Goal: Task Accomplishment & Management: Manage account settings

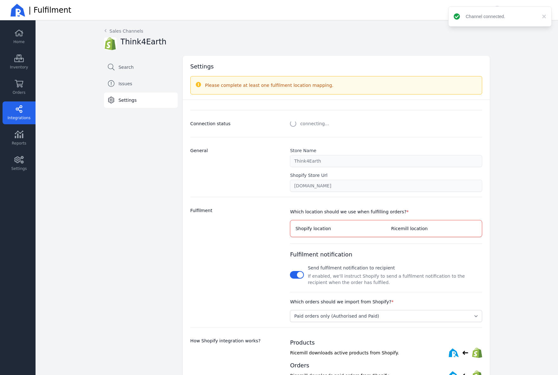
select select "paid_only"
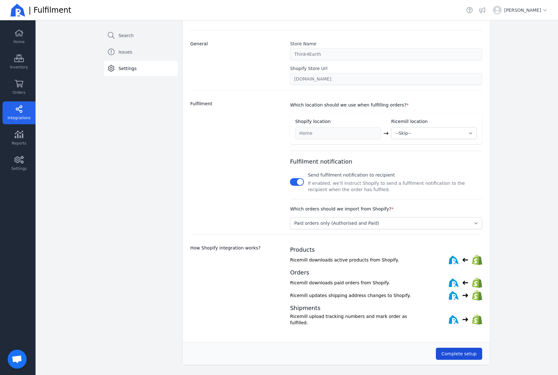
click at [459, 355] on button "Complete setup" at bounding box center [459, 354] width 46 height 12
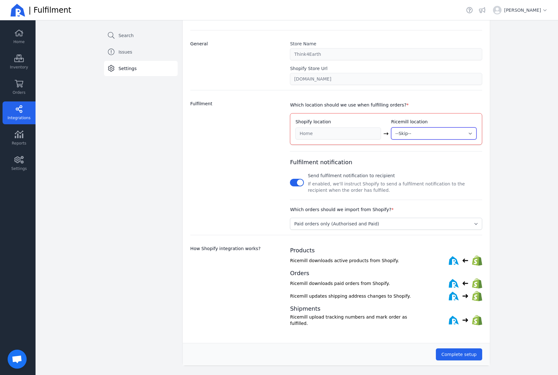
select select "1980"
click at [465, 352] on span "Complete setup" at bounding box center [458, 354] width 35 height 5
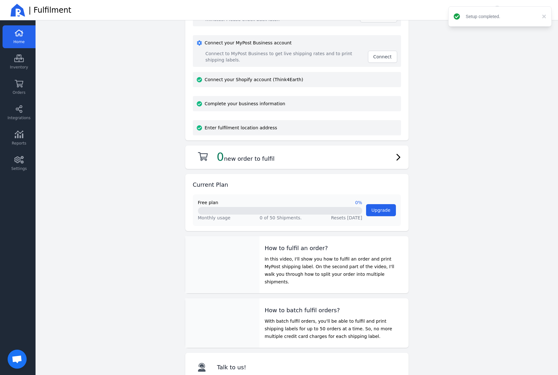
scroll to position [71, 0]
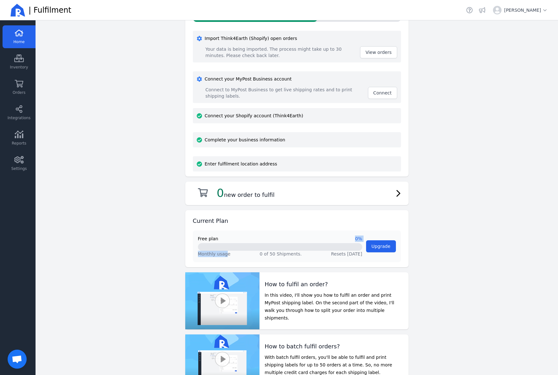
drag, startPoint x: 207, startPoint y: 240, endPoint x: 223, endPoint y: 254, distance: 21.6
click at [223, 254] on div "Free plan 0% Monthly usage 0 of 50 Shipments. Resets 01 Oct 2025" at bounding box center [280, 247] width 164 height 22
click at [441, 240] on main "Welcome back, Dominic Elliott Getting started Here are a few tasks to get start…" at bounding box center [297, 197] width 522 height 355
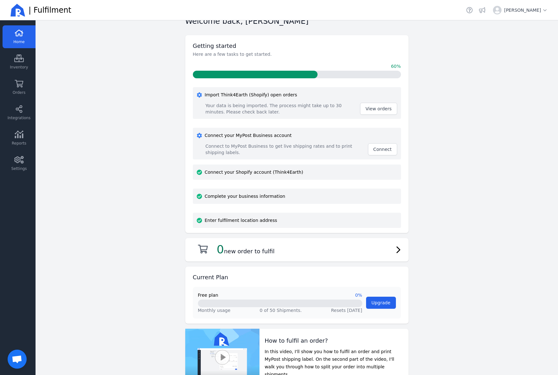
scroll to position [14, 0]
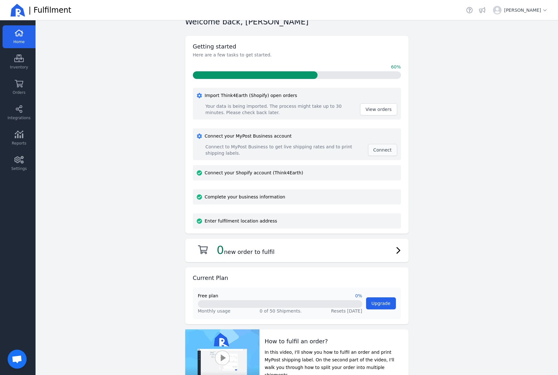
click at [385, 152] on span "Connect" at bounding box center [382, 149] width 18 height 5
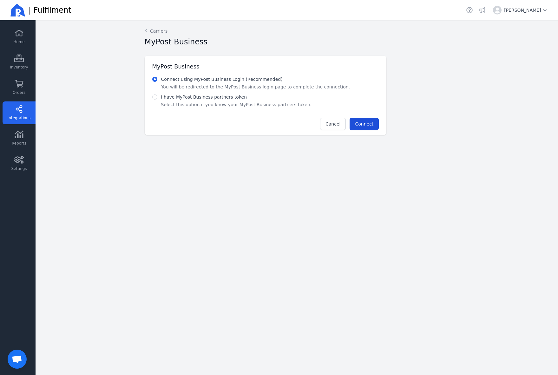
click at [364, 123] on span "Connect" at bounding box center [364, 123] width 18 height 5
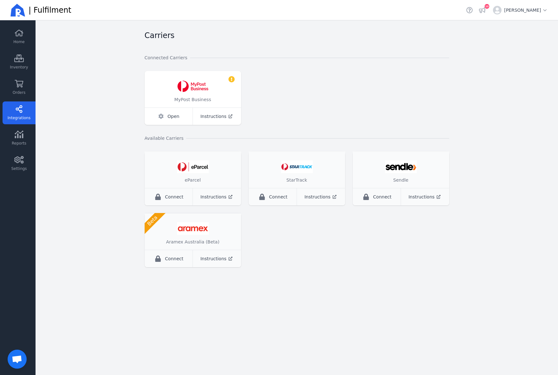
click at [174, 117] on span "Open" at bounding box center [173, 116] width 12 height 6
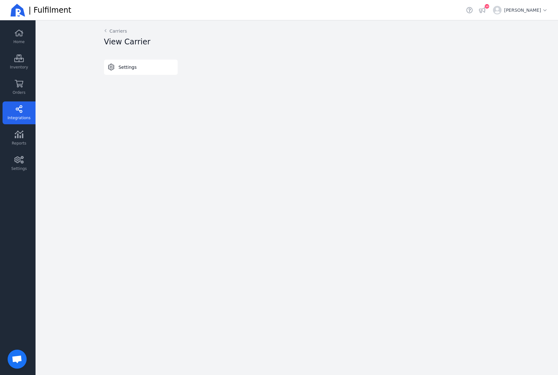
select select "THERMAL-LABEL-A6-1PP"
select select "SALE_OF_GOODS"
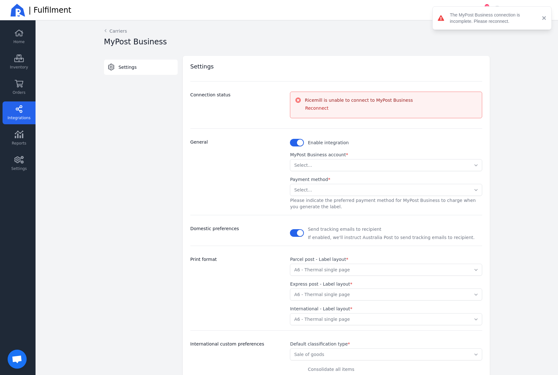
click at [545, 18] on button "×" at bounding box center [542, 18] width 8 height 8
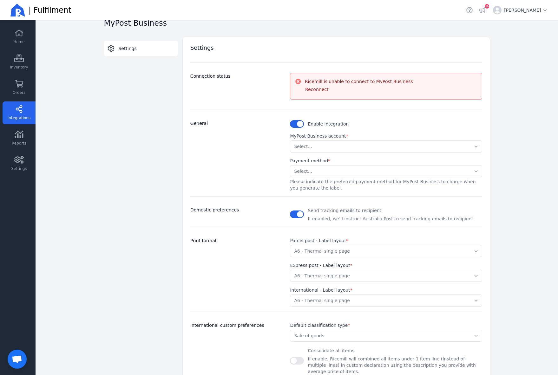
scroll to position [14, 0]
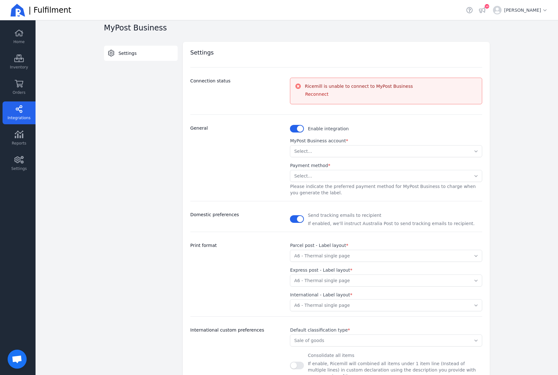
click at [333, 93] on div "Reconnect" at bounding box center [391, 94] width 172 height 10
click at [312, 88] on h3 "Ricemill is unable to connect to MyPost Business" at bounding box center [391, 86] width 172 height 6
click at [378, 170] on div "Payment method * Select... Stored Credit Card Please indicate the preferred pay…" at bounding box center [386, 179] width 192 height 34
click at [125, 52] on span "Settings" at bounding box center [127, 53] width 18 height 6
click at [16, 110] on icon at bounding box center [19, 109] width 10 height 8
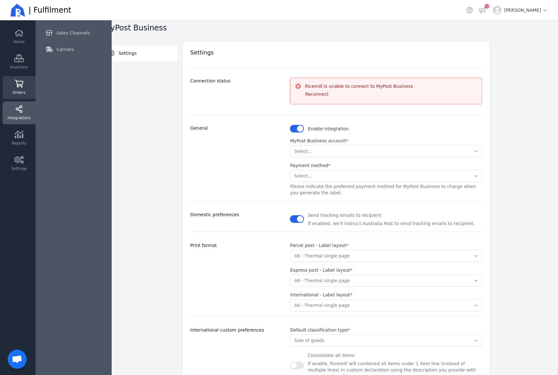
click at [13, 84] on link "Orders" at bounding box center [19, 87] width 33 height 23
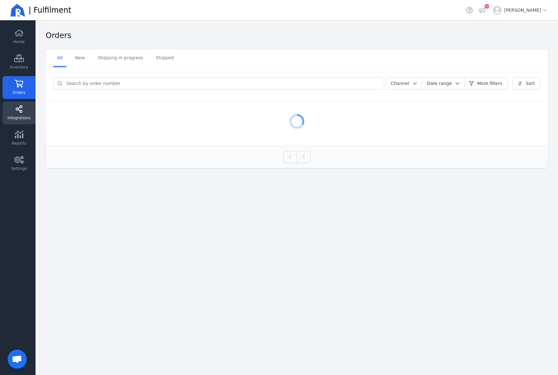
click at [20, 127] on link "Integrations" at bounding box center [19, 138] width 33 height 23
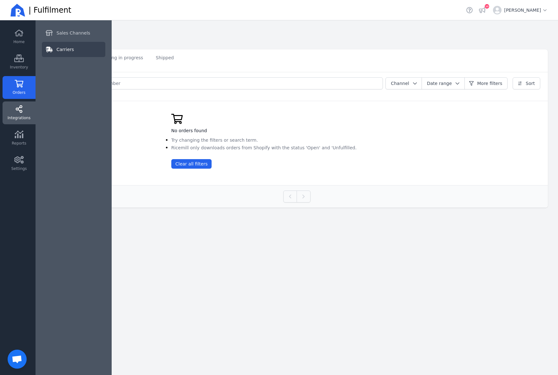
click at [60, 44] on link "Carriers" at bounding box center [73, 49] width 63 height 15
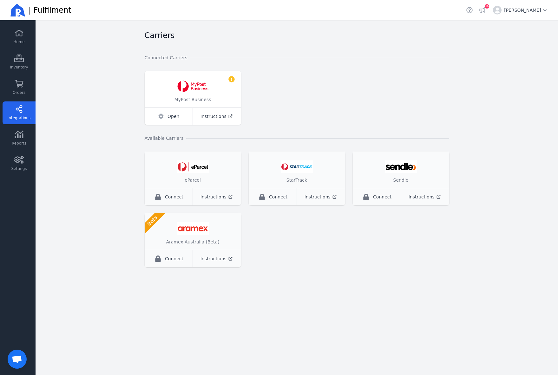
drag, startPoint x: 231, startPoint y: 79, endPoint x: 231, endPoint y: 93, distance: 13.6
click at [231, 79] on icon at bounding box center [231, 79] width 6 height 6
click at [187, 101] on span "MyPost Business" at bounding box center [192, 99] width 37 height 5
drag, startPoint x: 192, startPoint y: 100, endPoint x: 210, endPoint y: 100, distance: 17.8
click at [210, 100] on span "MyPost Business" at bounding box center [192, 99] width 37 height 5
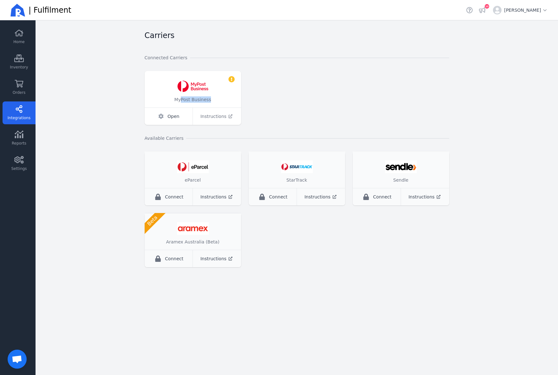
click at [215, 118] on span "Instructions" at bounding box center [213, 116] width 26 height 6
click at [23, 104] on link "Integrations" at bounding box center [19, 112] width 33 height 23
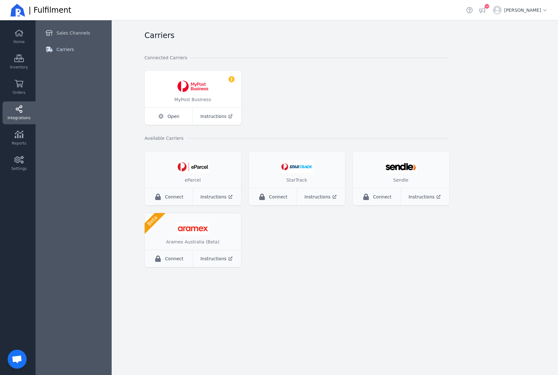
click at [77, 49] on link "Carriers" at bounding box center [73, 49] width 63 height 15
click at [176, 118] on span "Open" at bounding box center [173, 116] width 12 height 6
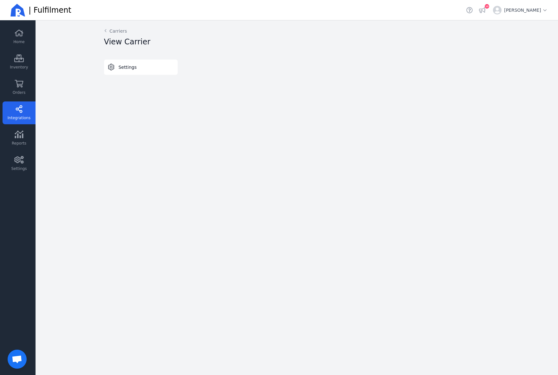
select select "THERMAL-LABEL-A6-1PP"
select select "SALE_OF_GOODS"
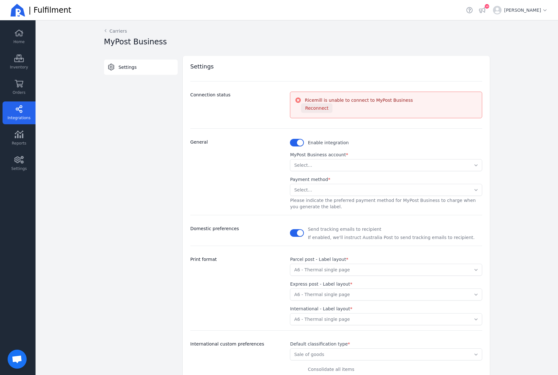
click at [314, 108] on span "Reconnect" at bounding box center [316, 108] width 23 height 5
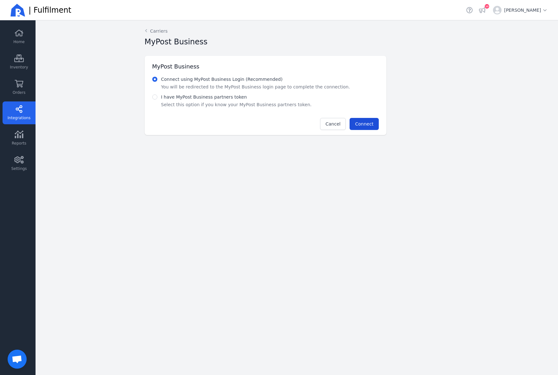
click at [367, 124] on span "Connect" at bounding box center [364, 123] width 18 height 5
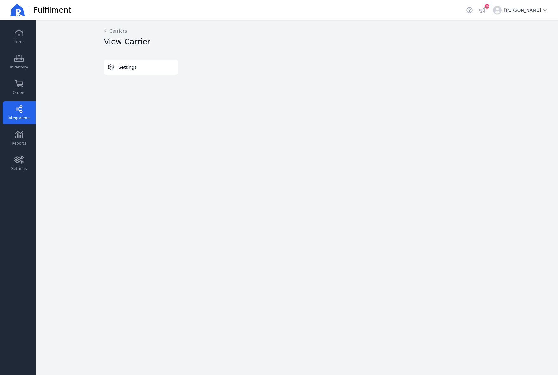
select select "THERMAL-LABEL-A6-1PP"
select select "SALE_OF_GOODS"
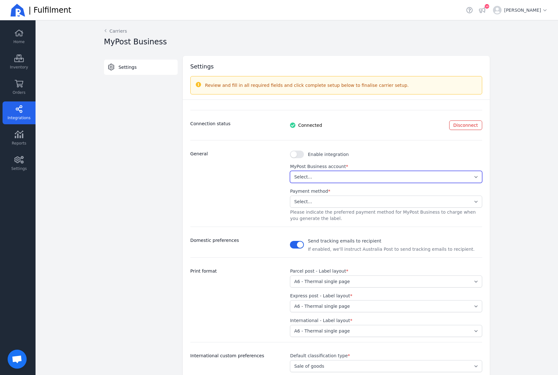
select select "31bfaa802d5e456aae4f85a358a8f7a4"
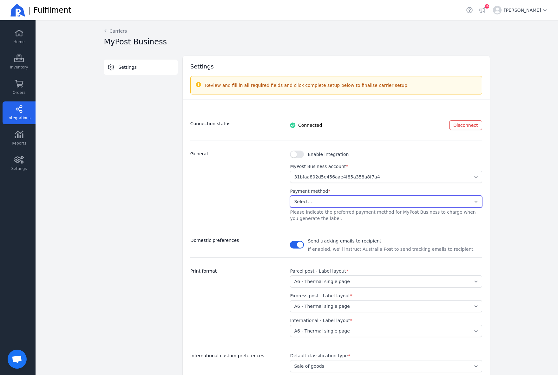
select select "STORED_PAYMENT"
click at [296, 154] on button "button" at bounding box center [297, 155] width 14 height 8
click at [297, 155] on button "button" at bounding box center [297, 155] width 14 height 8
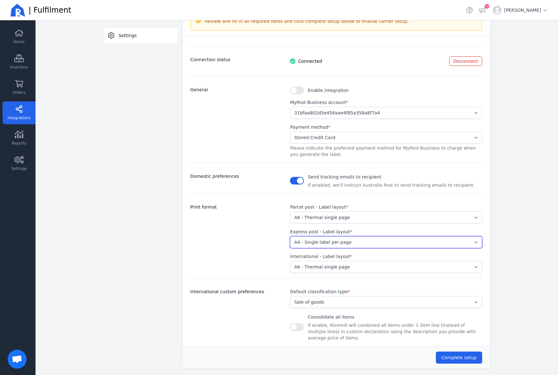
select select "THERMAL-LABEL-A6-1PP"
click at [248, 262] on div "Print format" at bounding box center [236, 238] width 92 height 69
click at [296, 326] on button "button" at bounding box center [297, 327] width 14 height 8
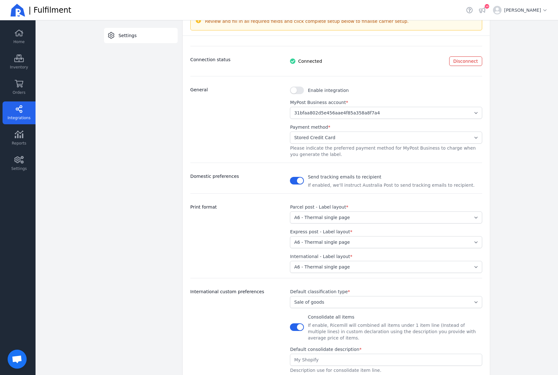
click at [297, 325] on button "button" at bounding box center [297, 327] width 14 height 8
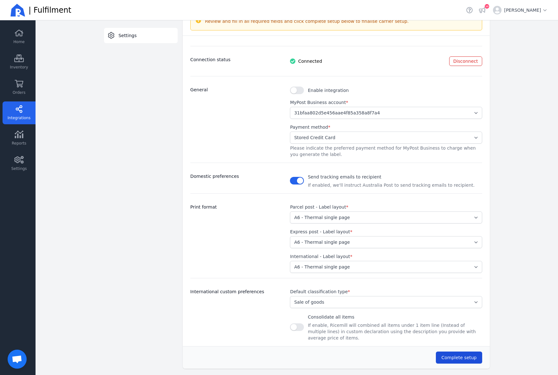
click at [456, 355] on span "Complete setup" at bounding box center [458, 357] width 35 height 5
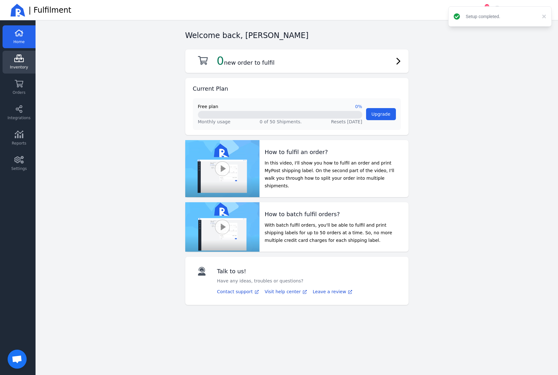
click at [25, 76] on link "Inventory" at bounding box center [19, 87] width 33 height 23
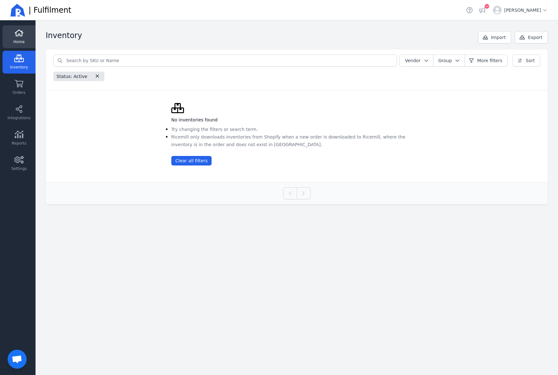
scroll to position [0, 0]
click at [16, 36] on icon at bounding box center [19, 33] width 9 height 7
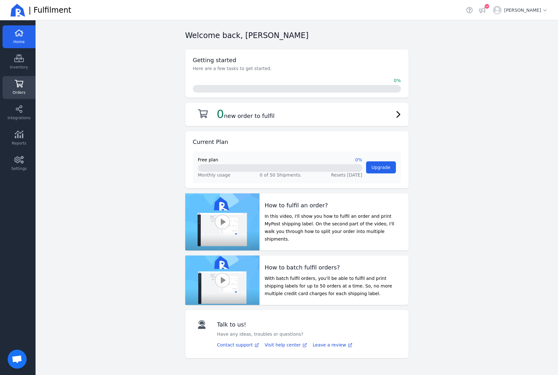
click at [21, 101] on link "Orders" at bounding box center [19, 112] width 33 height 23
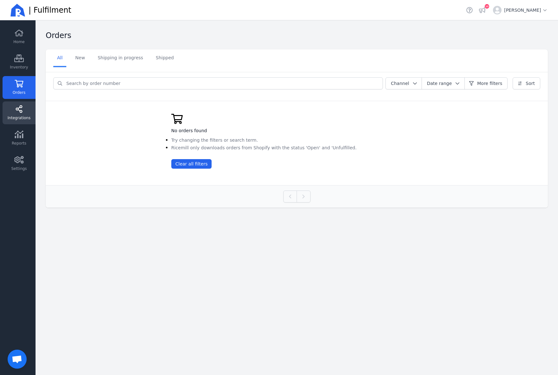
click at [23, 116] on span "Integrations" at bounding box center [19, 117] width 23 height 5
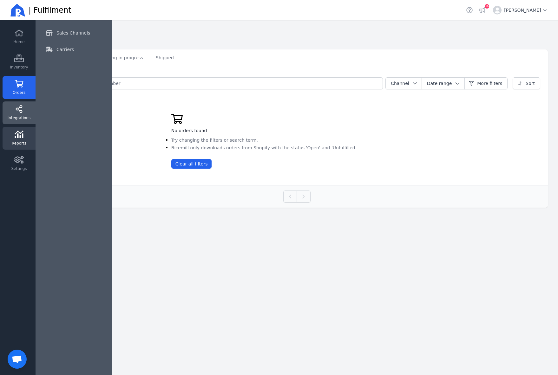
click at [24, 152] on link "Reports" at bounding box center [19, 163] width 33 height 23
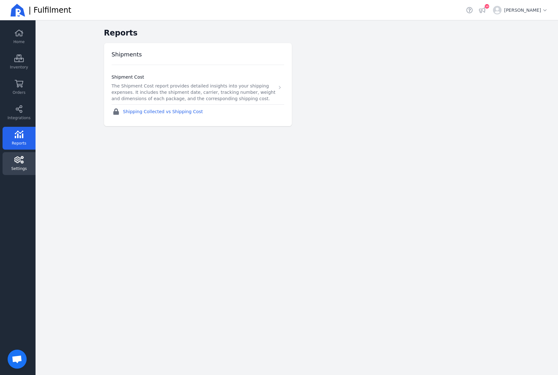
click at [24, 159] on link "Settings" at bounding box center [19, 163] width 33 height 23
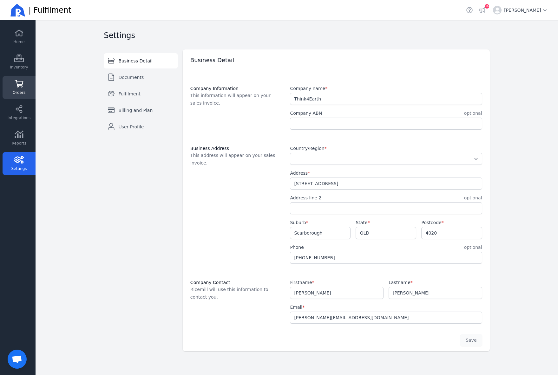
select select "AU"
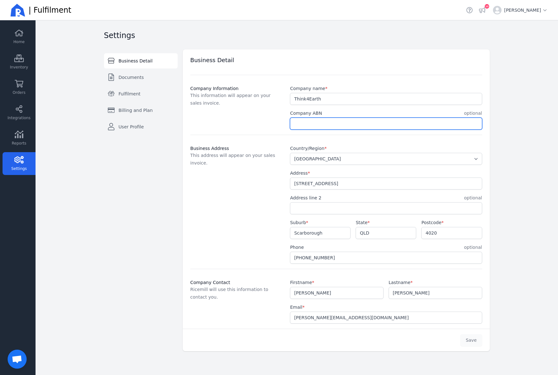
paste input "72 632 697 655"
type input "72 632 697 655"
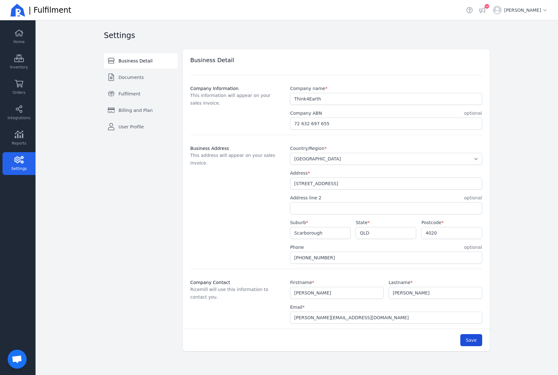
click at [468, 343] on button "Save" at bounding box center [471, 340] width 22 height 12
click at [545, 16] on button "×" at bounding box center [542, 17] width 8 height 8
click at [119, 82] on link "Documents" at bounding box center [141, 77] width 74 height 15
select select "A4"
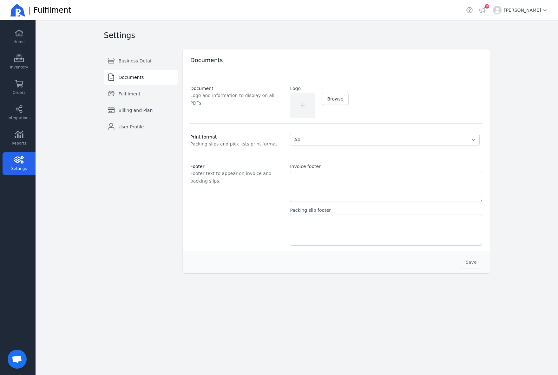
click at [304, 103] on icon at bounding box center [303, 105] width 6 height 25
click at [331, 100] on span "Browse" at bounding box center [335, 98] width 16 height 5
click at [139, 95] on link "Fulfilment" at bounding box center [141, 93] width 74 height 15
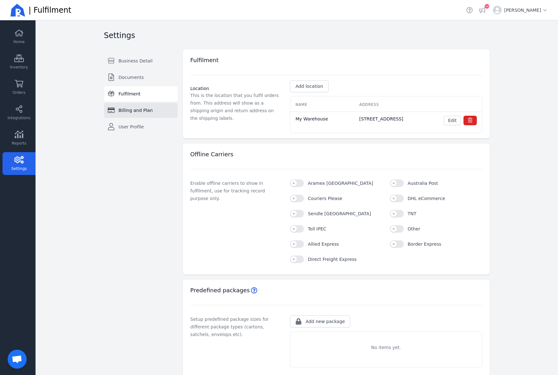
click at [139, 112] on span "Billing and Plan" at bounding box center [135, 110] width 34 height 6
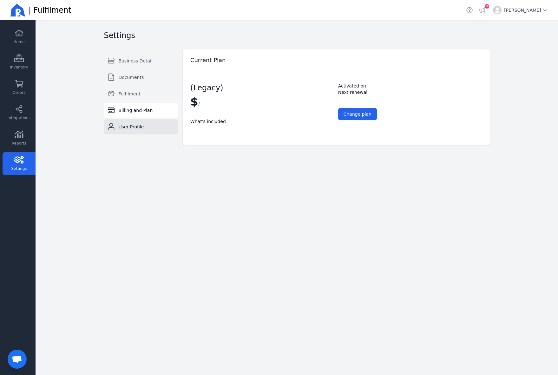
click at [138, 121] on link "User Profile" at bounding box center [141, 126] width 74 height 15
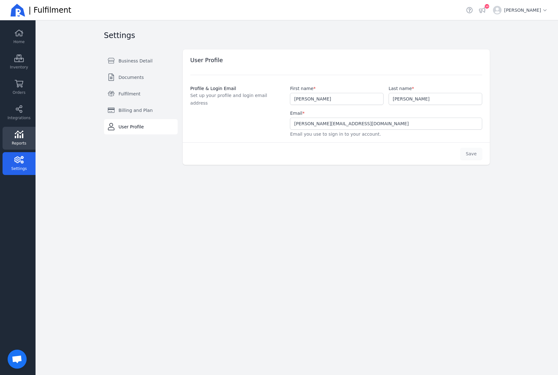
click at [23, 129] on link "Reports" at bounding box center [19, 138] width 33 height 23
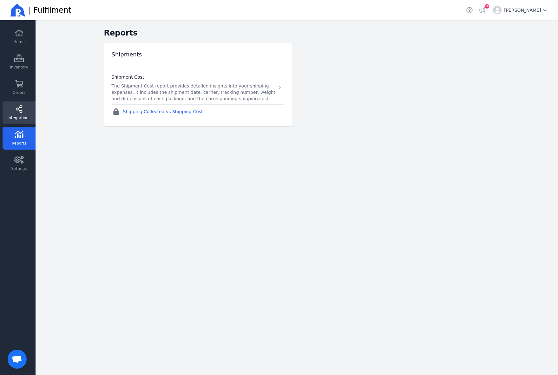
click at [22, 117] on span "Integrations" at bounding box center [19, 117] width 23 height 5
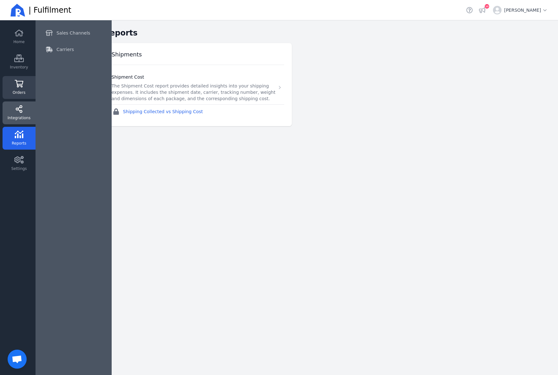
click at [20, 92] on span "Orders" at bounding box center [19, 92] width 13 height 5
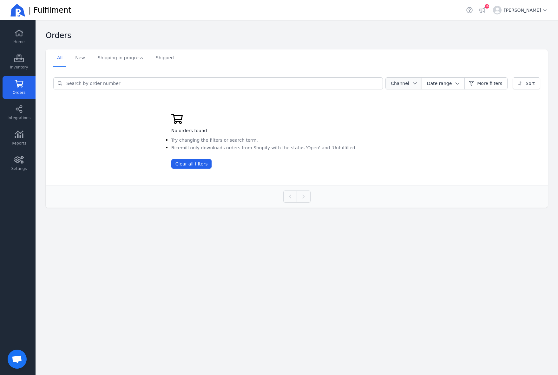
click at [409, 82] on span "Channel" at bounding box center [400, 83] width 18 height 5
click at [395, 100] on input "radio" at bounding box center [392, 98] width 5 height 5
radio input "true"
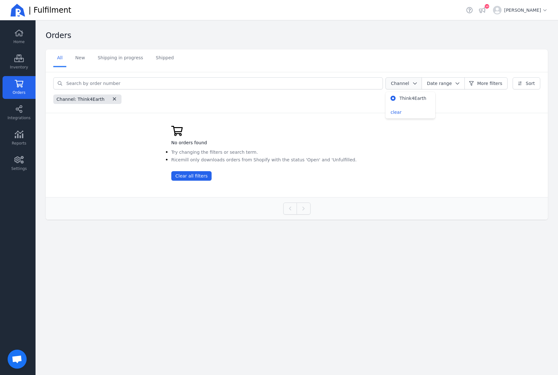
click at [409, 83] on span "Channel" at bounding box center [400, 83] width 18 height 5
drag, startPoint x: 407, startPoint y: 82, endPoint x: 404, endPoint y: 89, distance: 7.9
click at [407, 82] on span "Channel" at bounding box center [400, 83] width 18 height 5
click at [395, 99] on input "radio" at bounding box center [392, 98] width 5 height 5
click at [401, 113] on span "clear" at bounding box center [395, 112] width 11 height 5
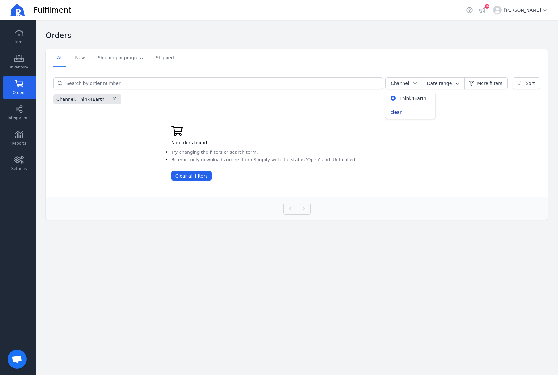
radio input "false"
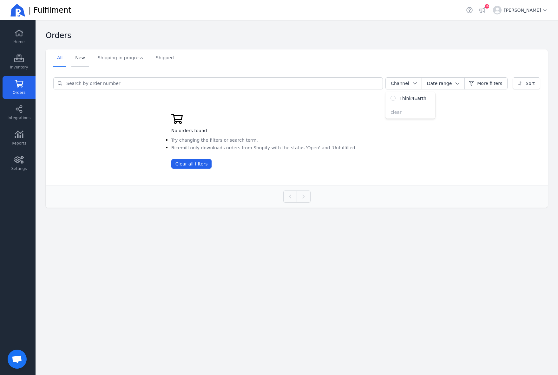
click at [83, 61] on link "New" at bounding box center [79, 58] width 17 height 18
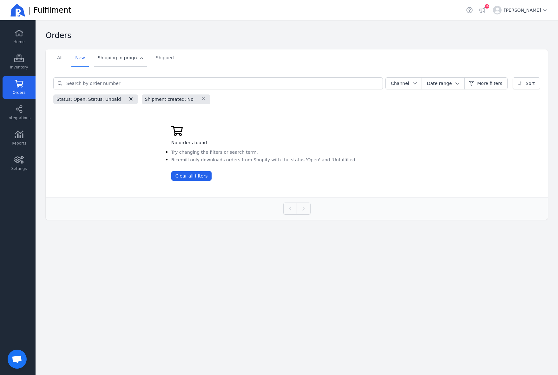
click at [110, 60] on link "Shipping in progress" at bounding box center [120, 58] width 53 height 18
click at [156, 61] on link "Shipped" at bounding box center [165, 58] width 26 height 18
click at [103, 100] on icon "button" at bounding box center [104, 98] width 3 height 3
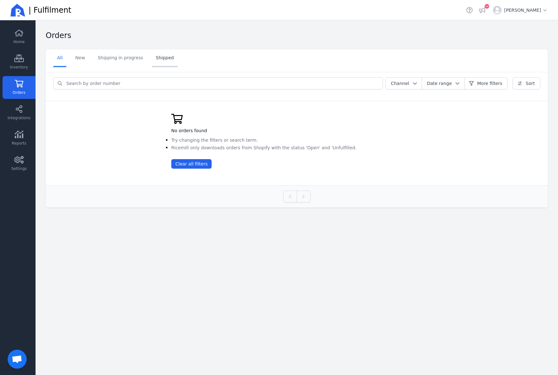
click at [163, 56] on link "Shipped" at bounding box center [165, 58] width 26 height 18
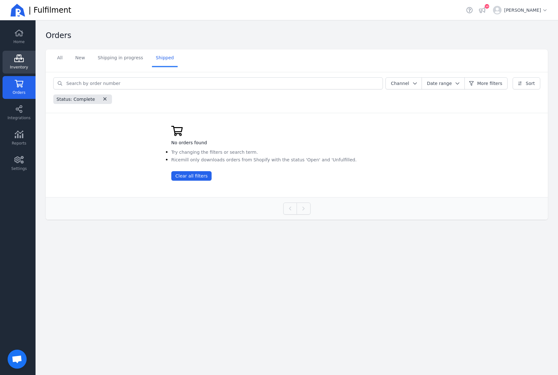
click at [19, 60] on icon at bounding box center [19, 59] width 10 height 8
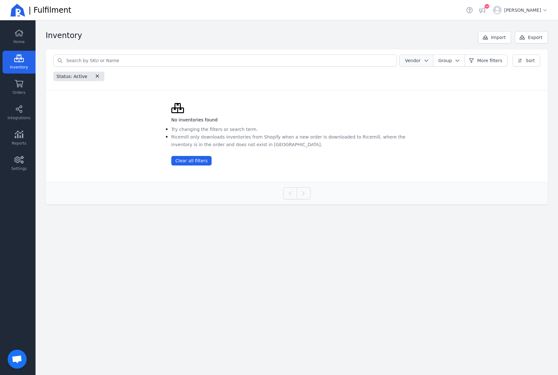
click at [411, 56] on button "Vendor" at bounding box center [416, 61] width 34 height 12
click at [415, 59] on span "Vendor" at bounding box center [412, 60] width 16 height 5
click at [2, 36] on div "Home Inventory Orders Integrations Reports Settings" at bounding box center [18, 198] width 36 height 347
click at [21, 37] on link "Home" at bounding box center [19, 36] width 33 height 23
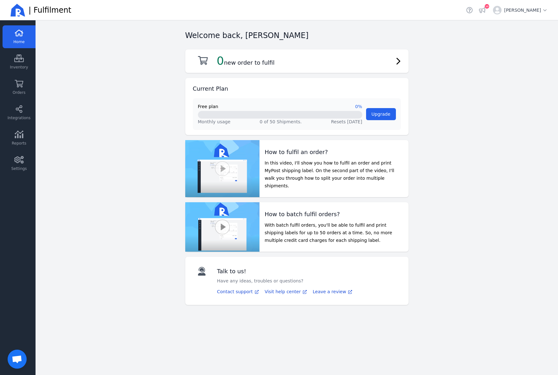
click at [225, 165] on button "button" at bounding box center [222, 168] width 15 height 15
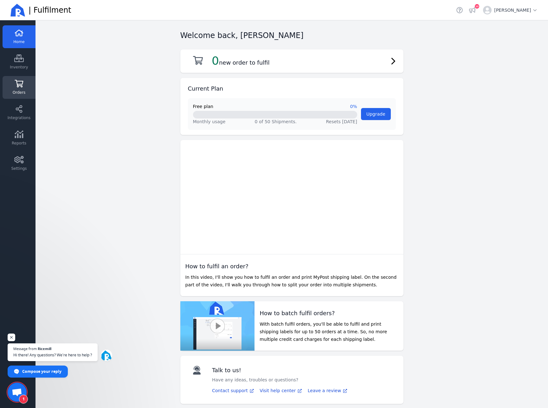
click at [24, 101] on link "Orders" at bounding box center [19, 112] width 33 height 23
